Goal: Transaction & Acquisition: Purchase product/service

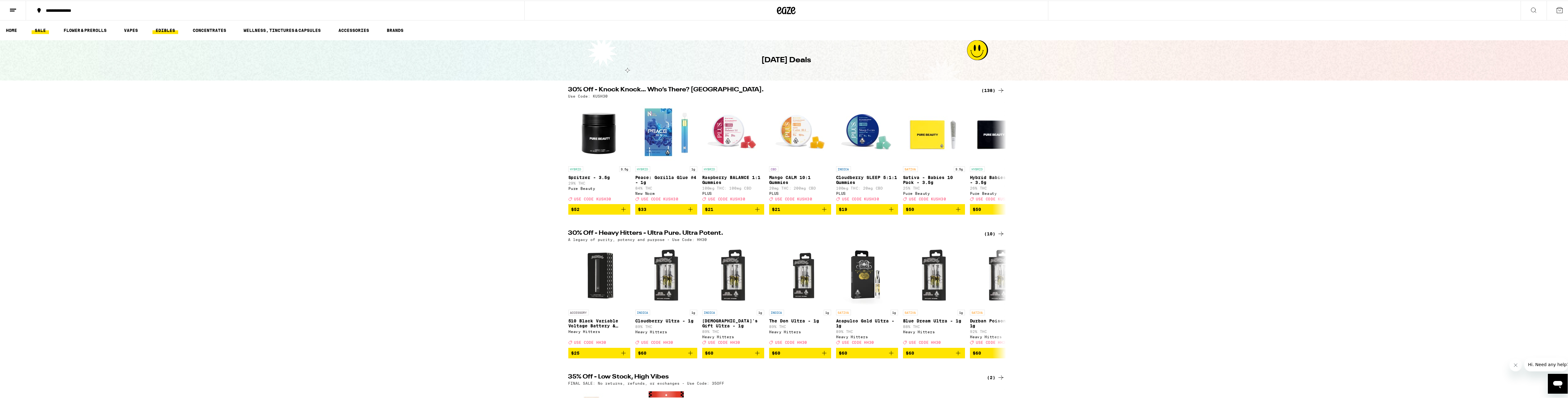
click at [170, 28] on link "EDIBLES" at bounding box center [166, 29] width 26 height 8
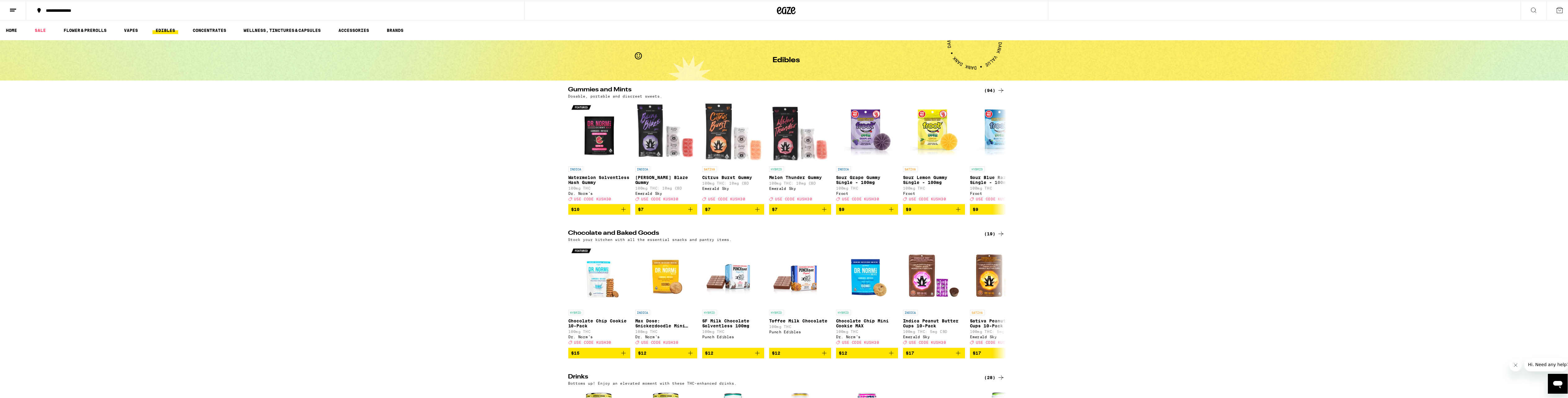
click at [992, 92] on div "(94)" at bounding box center [994, 90] width 20 height 8
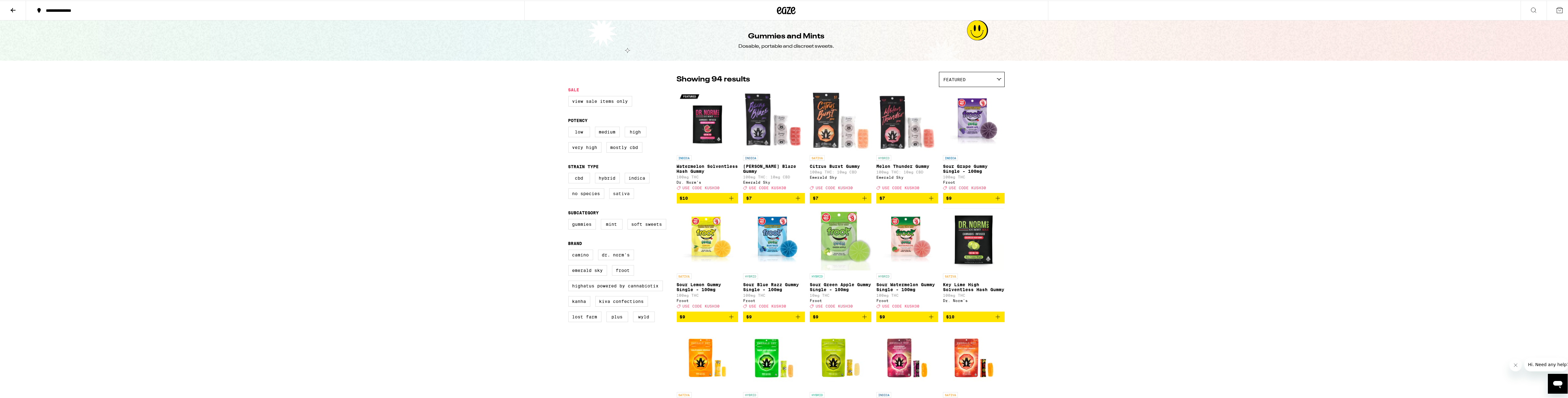
click at [624, 199] on label "Sativa" at bounding box center [622, 193] width 25 height 10
click at [570, 174] on input "Sativa" at bounding box center [570, 174] width 0 height 0
checkbox input "true"
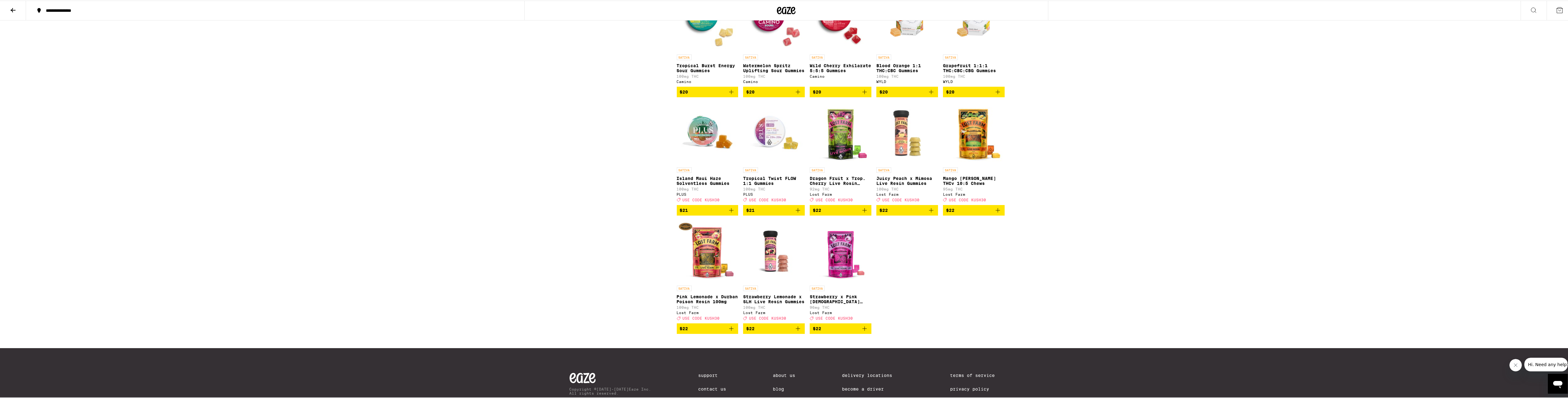
scroll to position [464, 0]
